Goal: Task Accomplishment & Management: Use online tool/utility

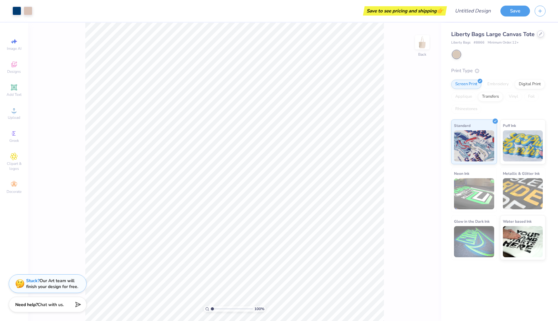
click at [538, 35] on div at bounding box center [540, 33] width 7 height 7
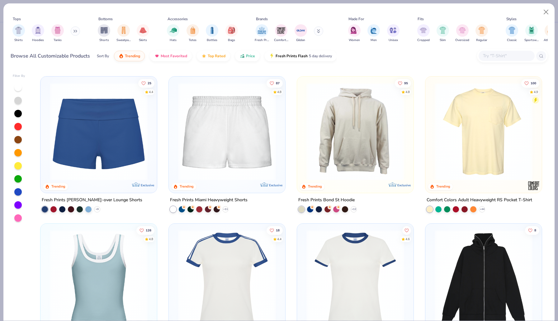
scroll to position [588, 0]
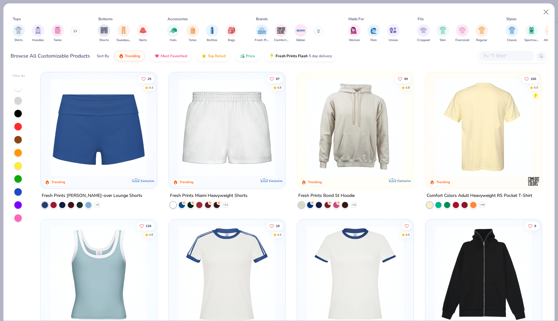
click at [431, 142] on img at bounding box center [379, 127] width 104 height 98
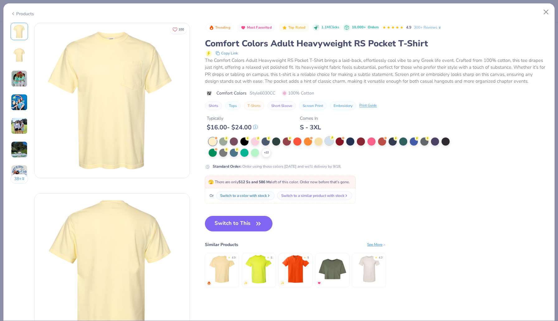
click at [330, 143] on div at bounding box center [329, 141] width 8 height 8
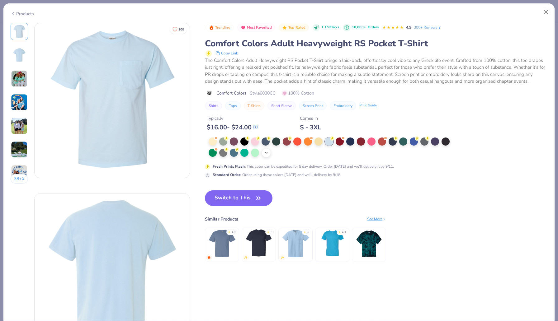
click at [266, 152] on icon at bounding box center [266, 152] width 5 height 5
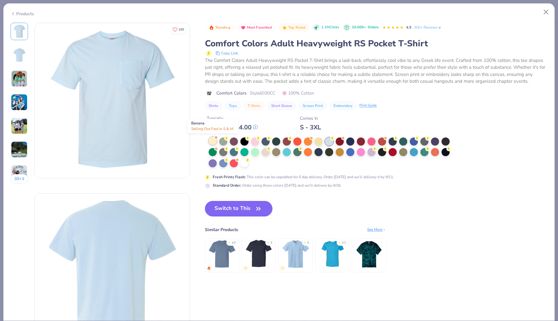
click at [211, 143] on div at bounding box center [212, 141] width 8 height 8
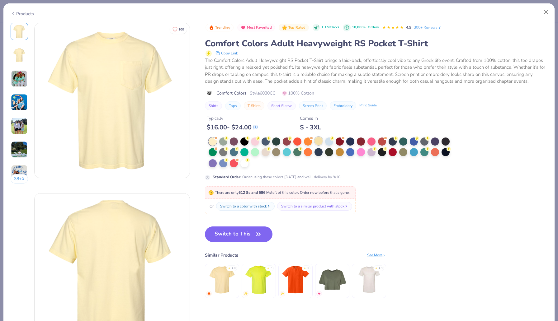
click at [318, 141] on div at bounding box center [318, 141] width 8 height 8
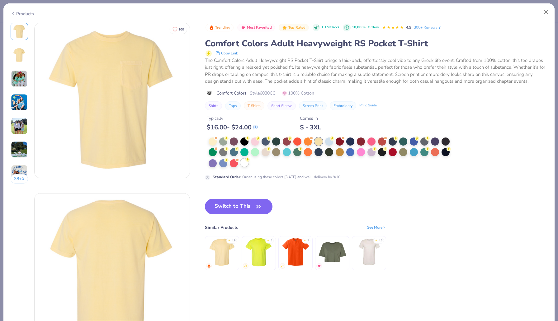
click at [245, 162] on div at bounding box center [244, 163] width 8 height 8
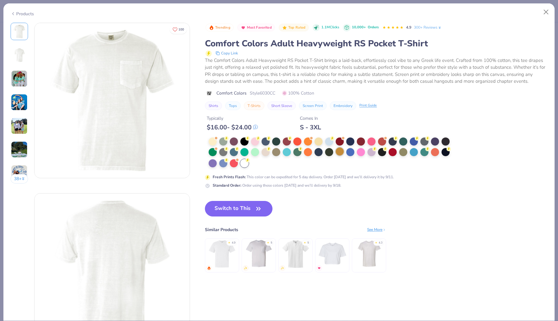
click at [343, 152] on div at bounding box center [339, 151] width 8 height 8
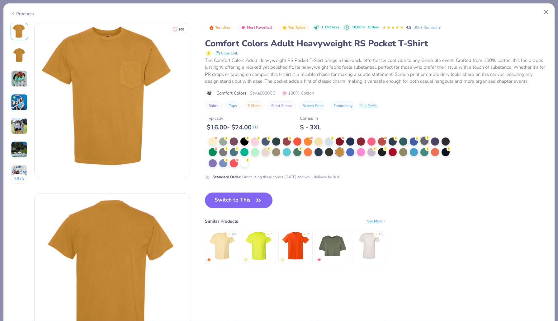
click at [423, 143] on div at bounding box center [424, 141] width 8 height 8
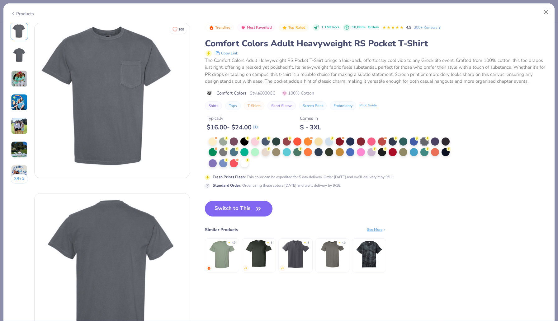
click at [239, 210] on button "Switch to This" at bounding box center [239, 209] width 68 height 16
click at [237, 210] on button "Switch to This" at bounding box center [239, 209] width 68 height 16
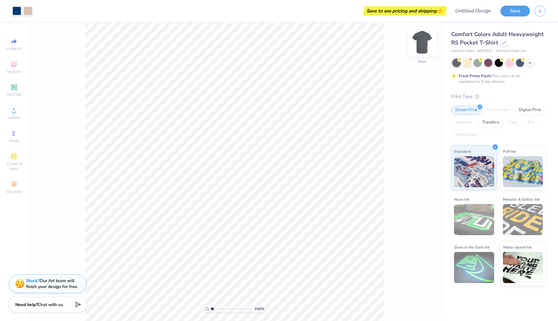
click at [422, 44] on img at bounding box center [421, 42] width 25 height 25
click at [423, 44] on img at bounding box center [421, 42] width 25 height 25
click at [424, 44] on img at bounding box center [421, 42] width 25 height 25
type input "11.17"
type input "4.75"
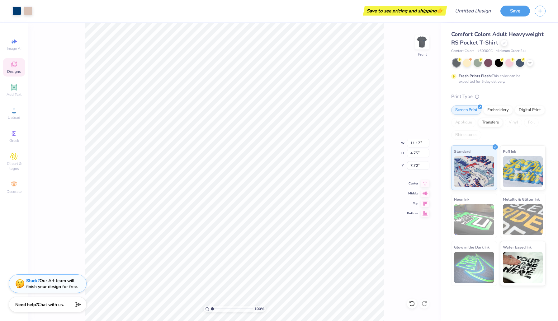
type input "6.68"
type input "0.39"
type input "0.83"
type input "10.48"
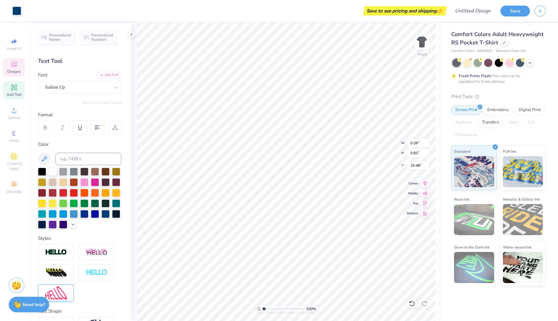
type input "3.23"
type input "1.12"
type input "10.31"
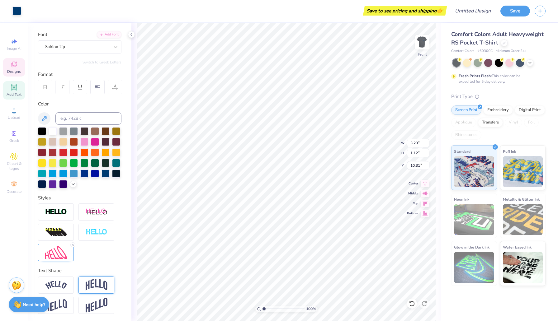
click at [86, 286] on img at bounding box center [97, 285] width 22 height 12
click at [114, 277] on icon at bounding box center [113, 278] width 4 height 4
click at [73, 245] on line at bounding box center [73, 245] width 2 height 2
type input "0.79"
type input "0.76"
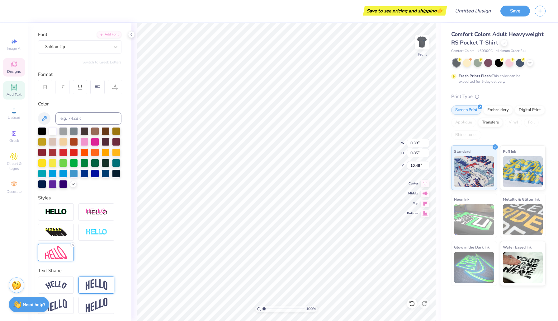
type input "10.52"
